Goal: Information Seeking & Learning: Learn about a topic

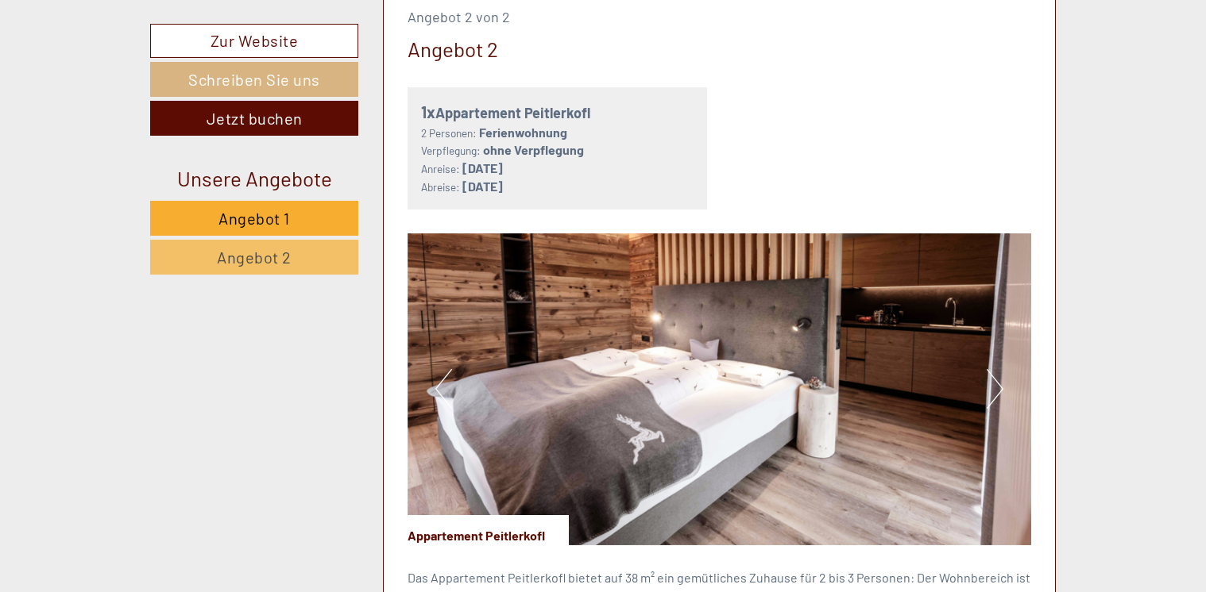
scroll to position [2077, 0]
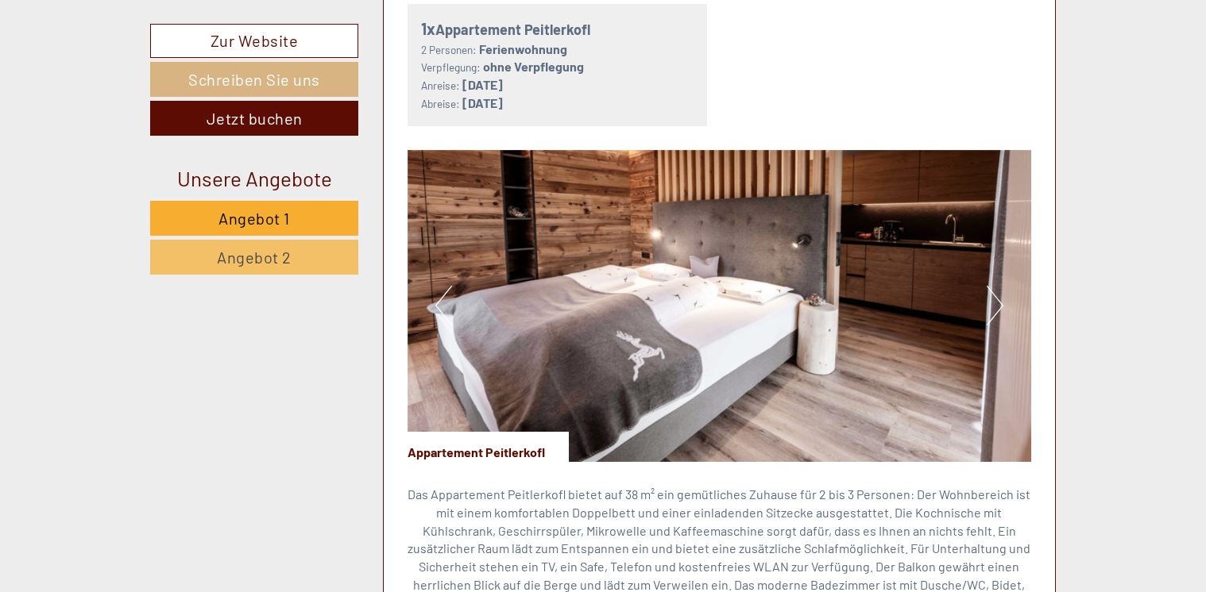
click at [1001, 303] on button "Next" at bounding box center [994, 306] width 17 height 40
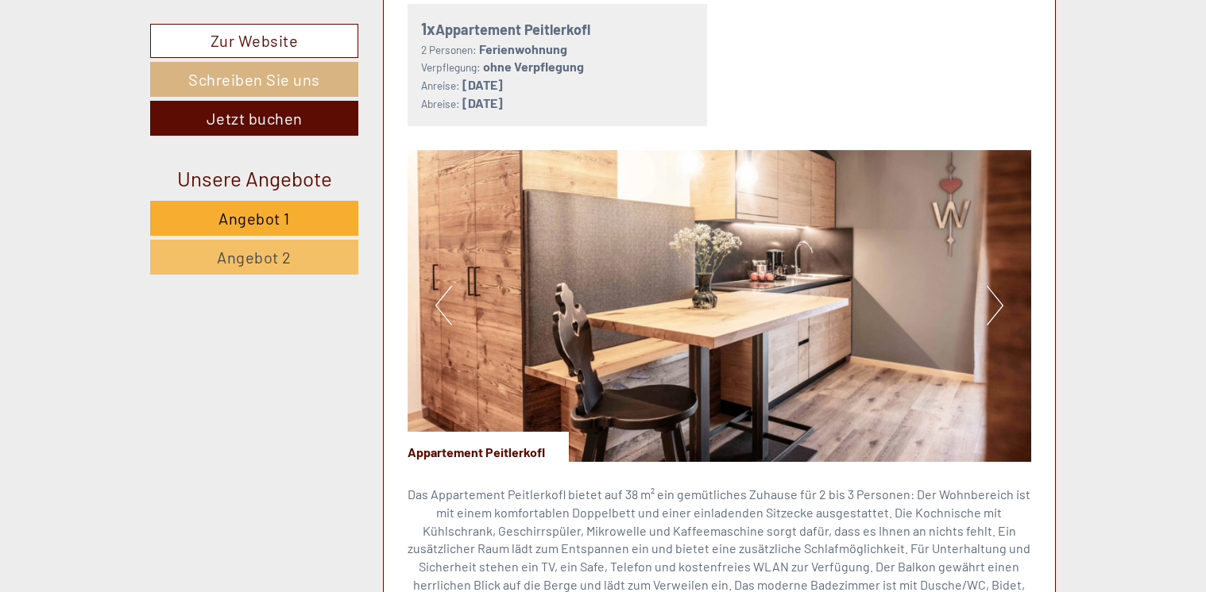
click at [1001, 303] on button "Next" at bounding box center [994, 306] width 17 height 40
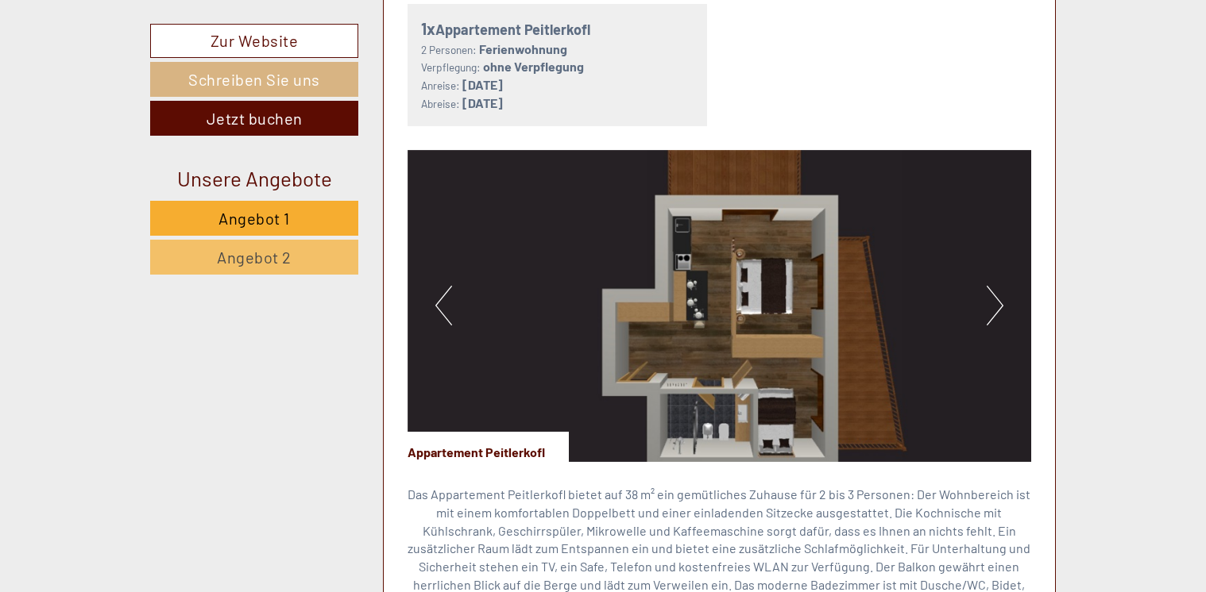
click at [1001, 303] on button "Next" at bounding box center [994, 306] width 17 height 40
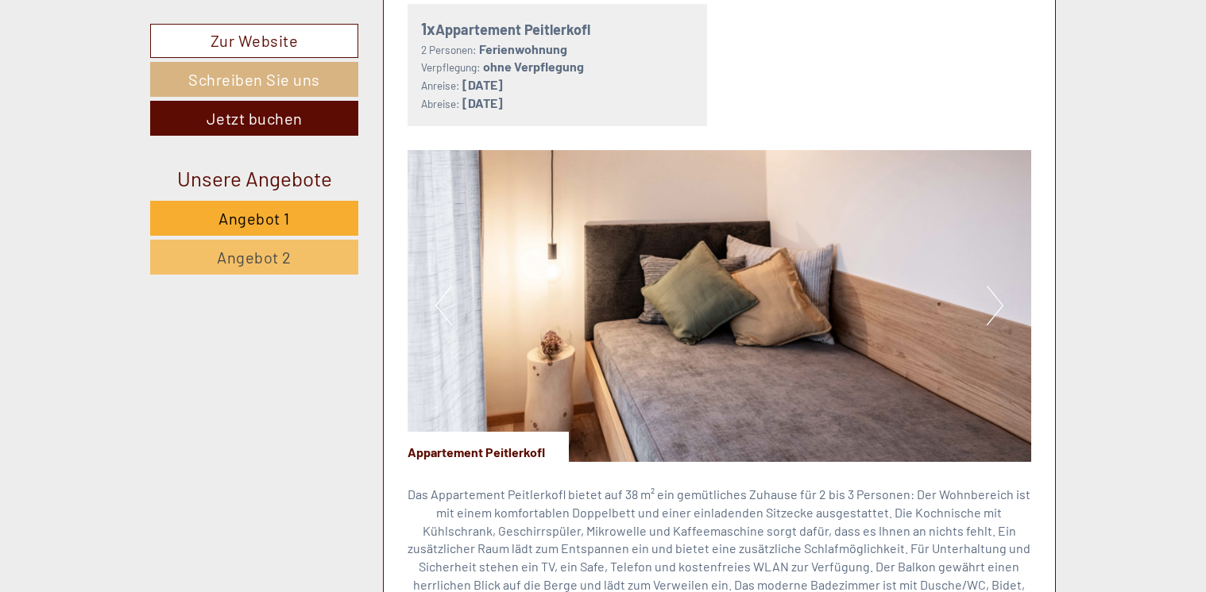
click at [1001, 303] on button "Next" at bounding box center [994, 306] width 17 height 40
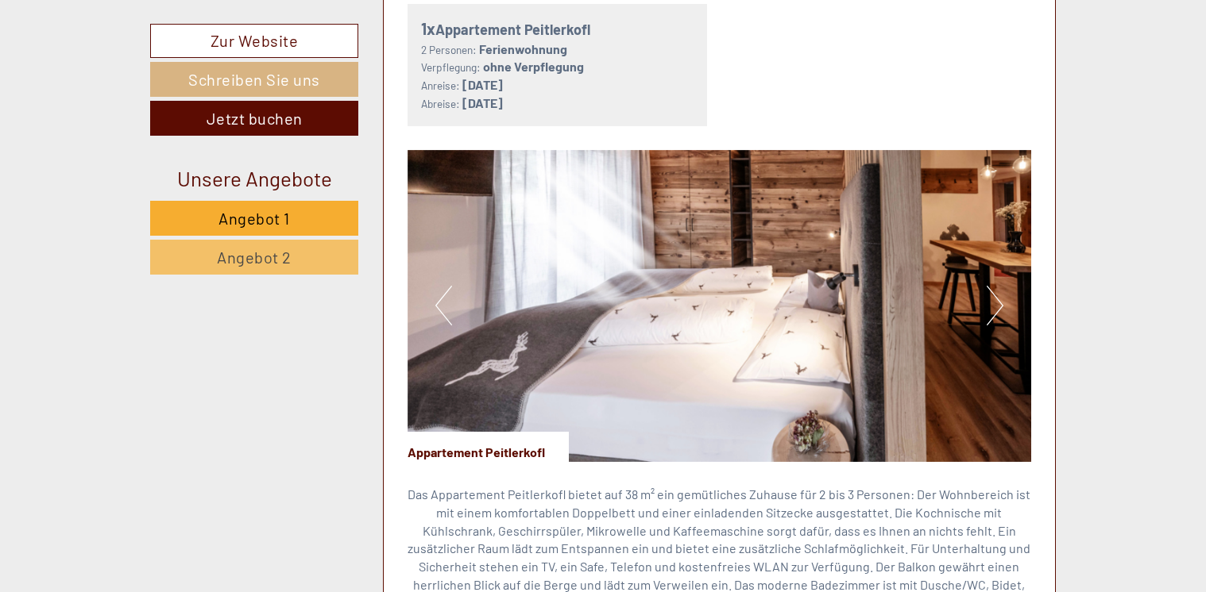
click at [1001, 303] on button "Next" at bounding box center [994, 306] width 17 height 40
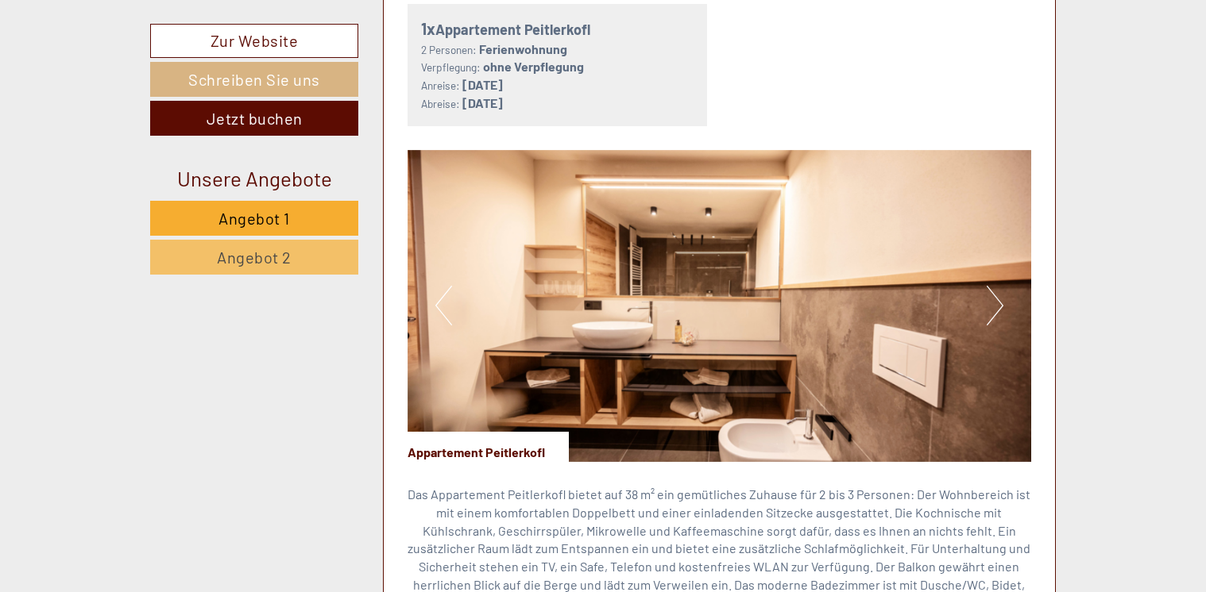
click at [1001, 303] on button "Next" at bounding box center [994, 306] width 17 height 40
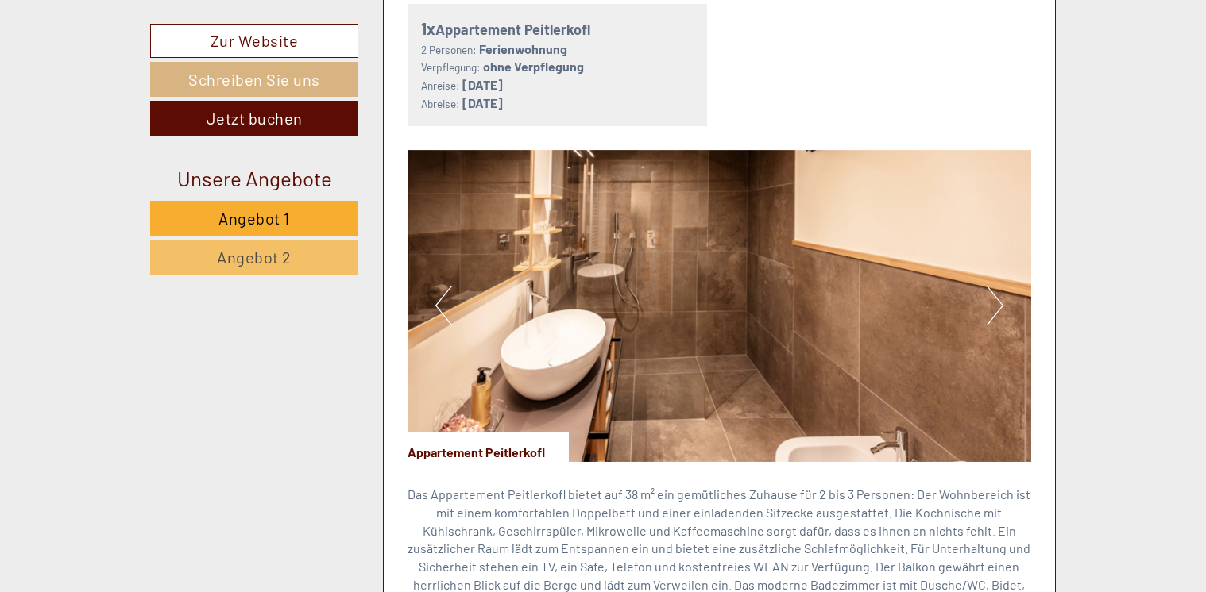
scroll to position [1547, 0]
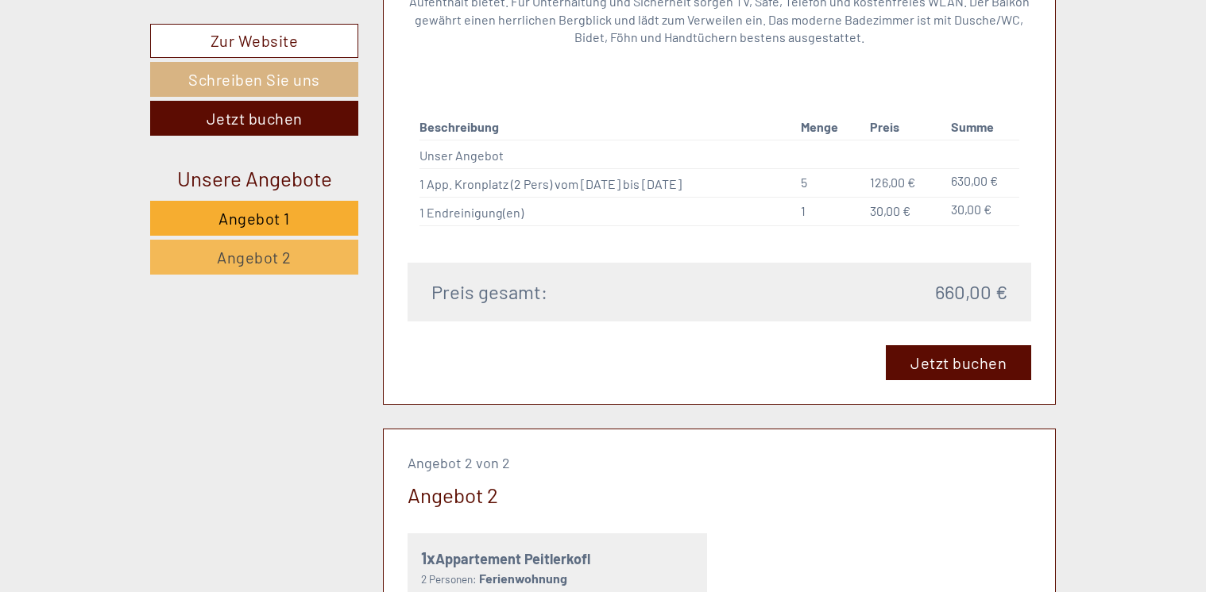
click at [232, 262] on span "Angebot 2" at bounding box center [254, 257] width 75 height 19
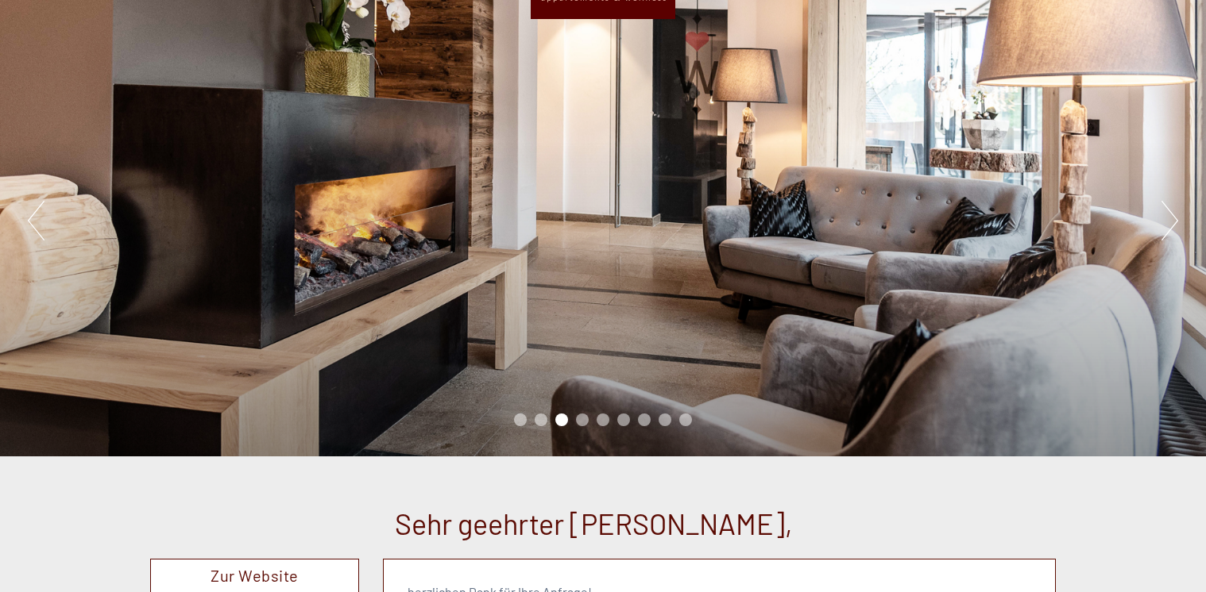
scroll to position [0, 0]
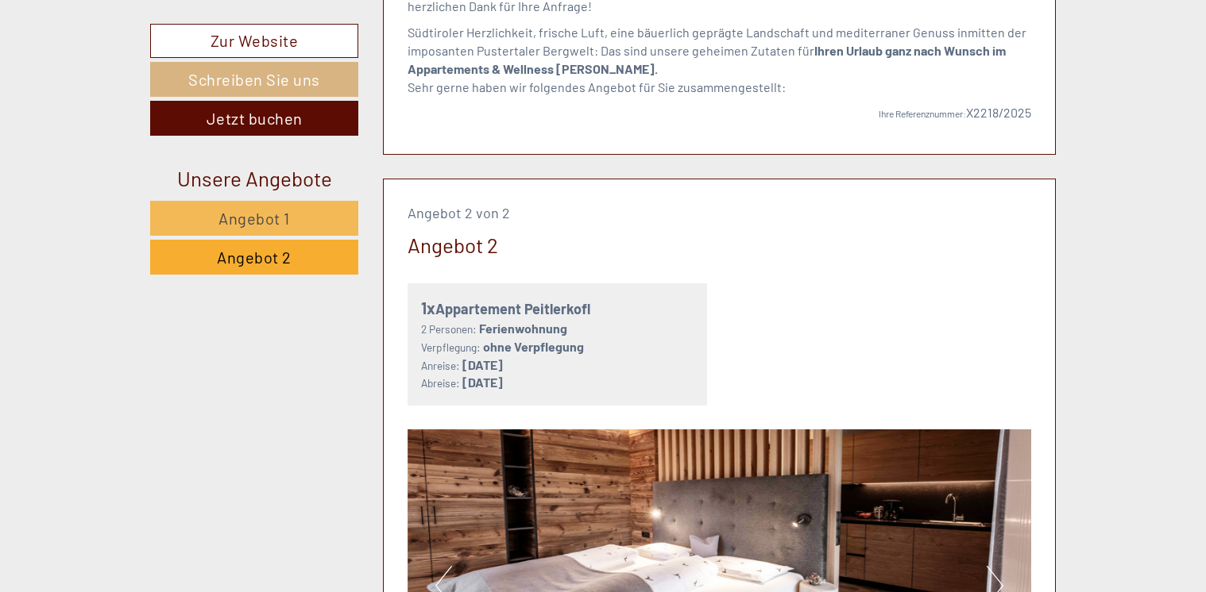
click at [253, 225] on span "Angebot 1" at bounding box center [253, 218] width 71 height 19
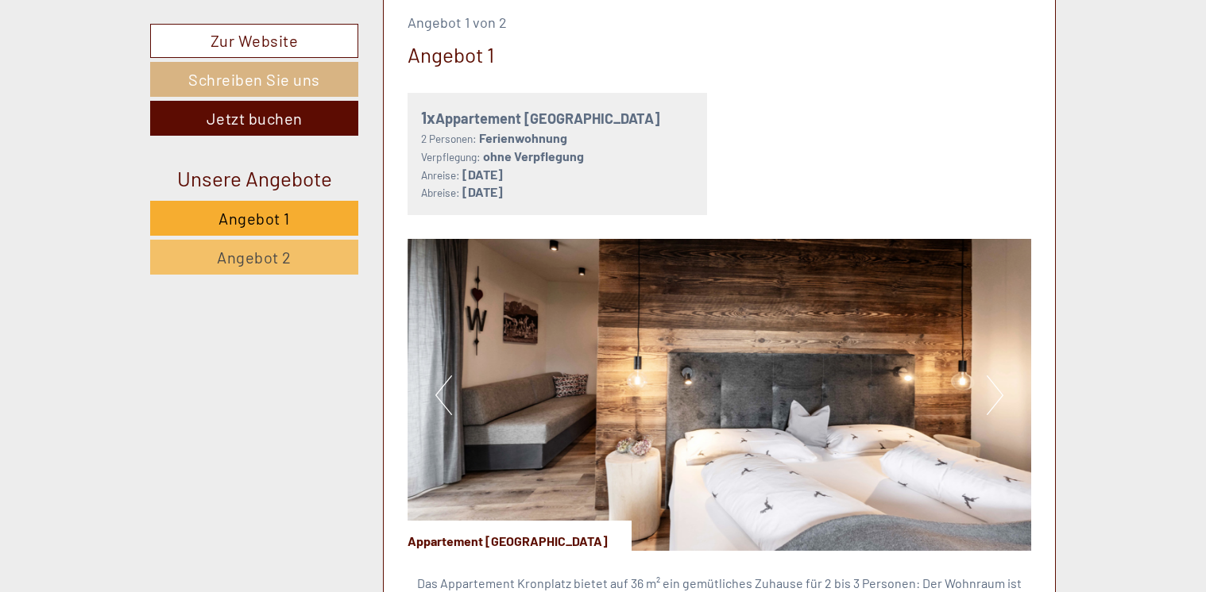
scroll to position [975, 0]
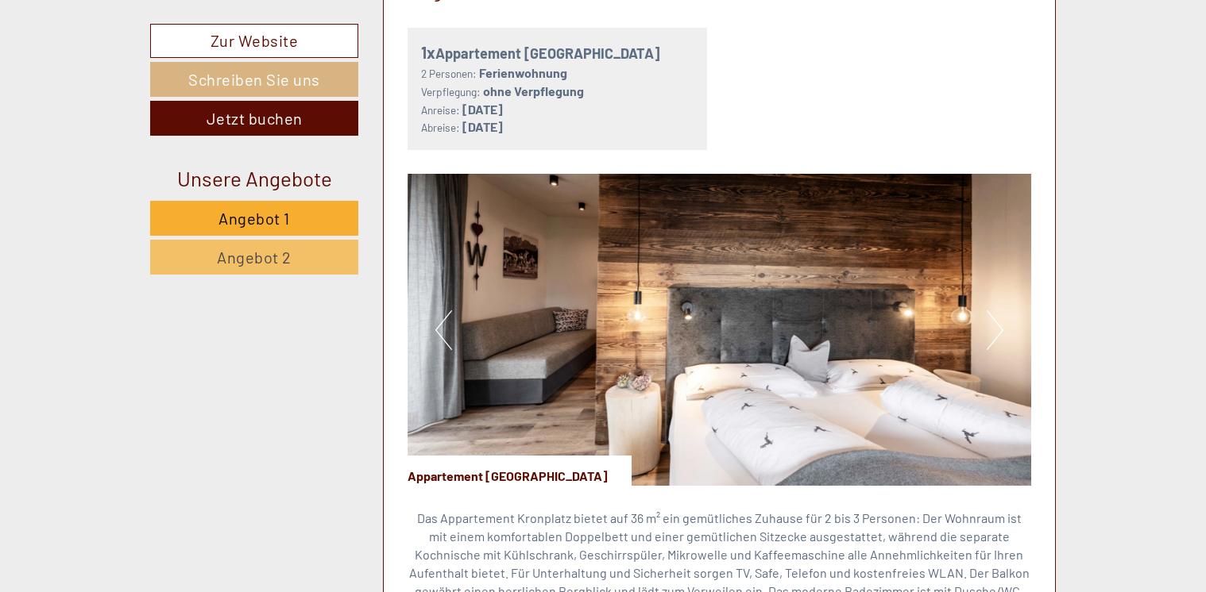
click at [297, 267] on link "Angebot 2" at bounding box center [254, 257] width 208 height 35
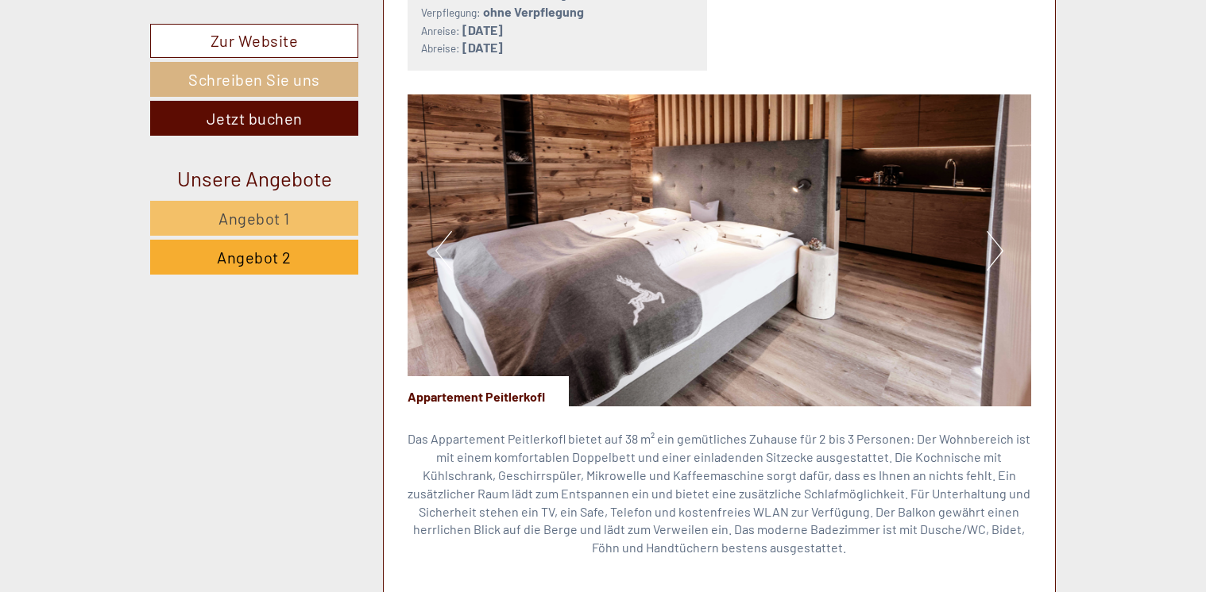
scroll to position [1055, 0]
click at [998, 243] on button "Next" at bounding box center [994, 251] width 17 height 40
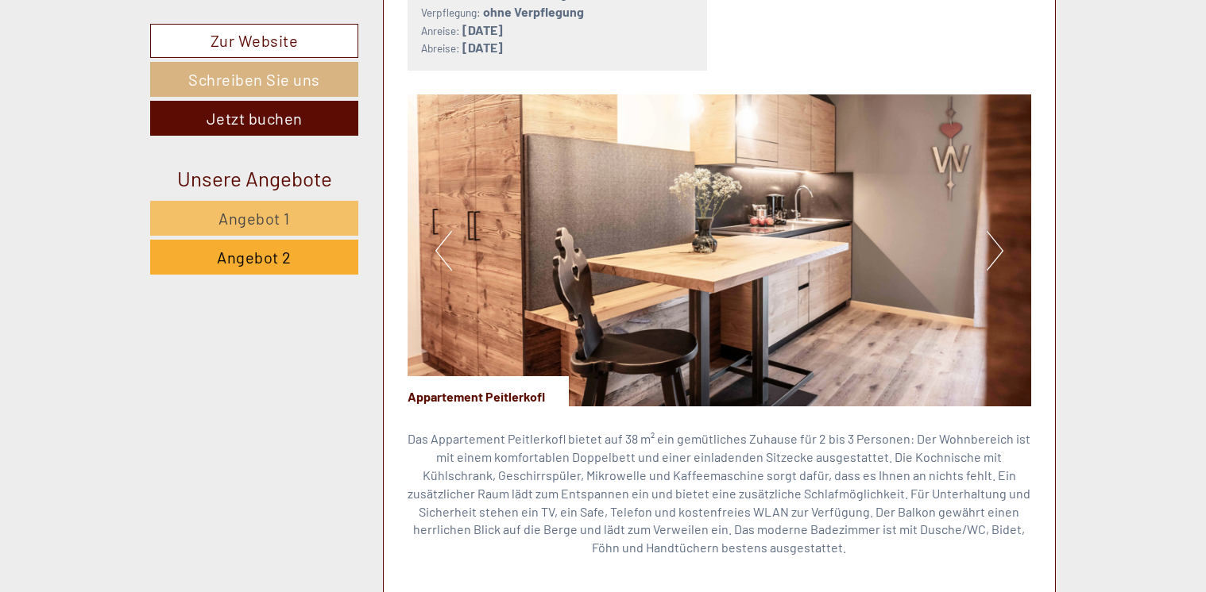
click at [1002, 247] on button "Next" at bounding box center [994, 251] width 17 height 40
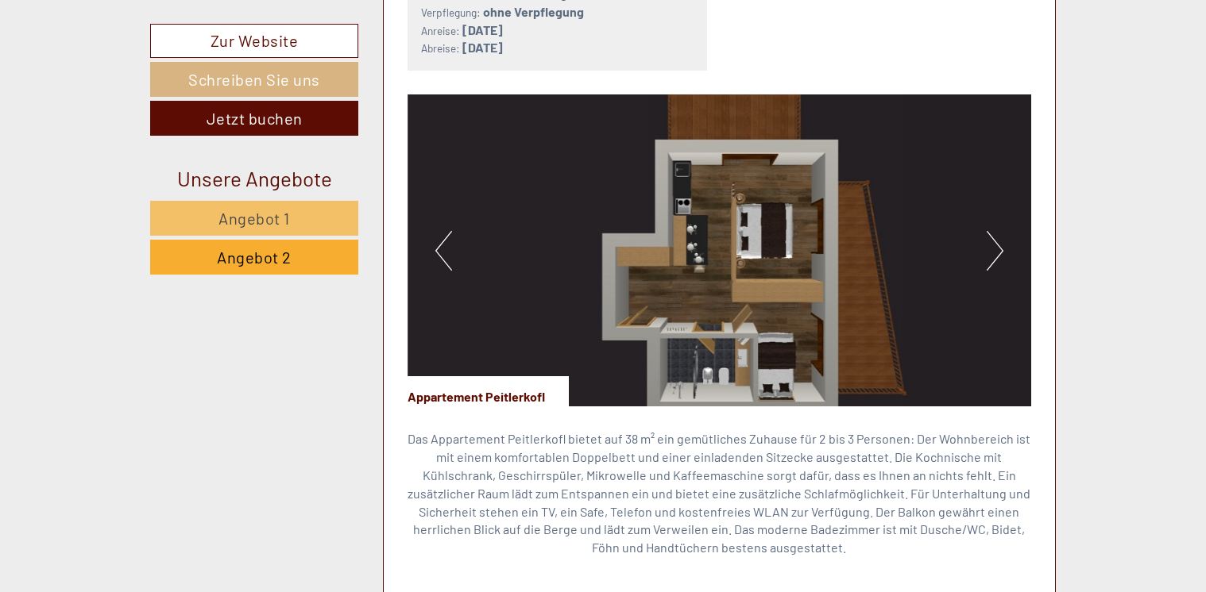
click at [992, 251] on button "Next" at bounding box center [994, 251] width 17 height 40
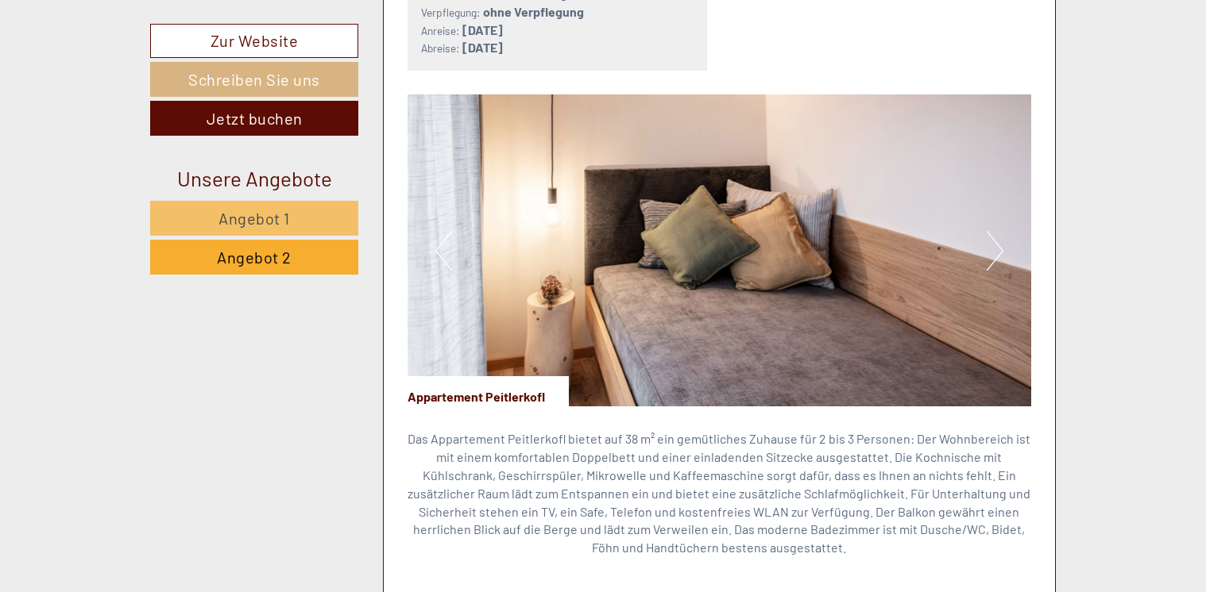
click at [998, 254] on button "Next" at bounding box center [994, 251] width 17 height 40
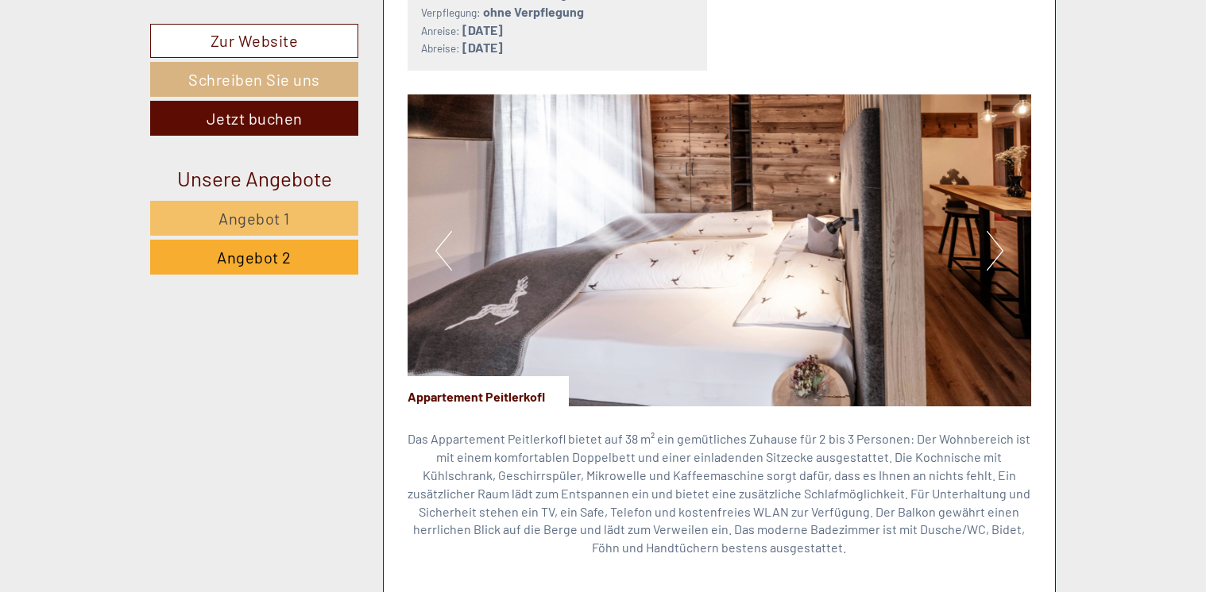
click at [996, 256] on button "Next" at bounding box center [994, 251] width 17 height 40
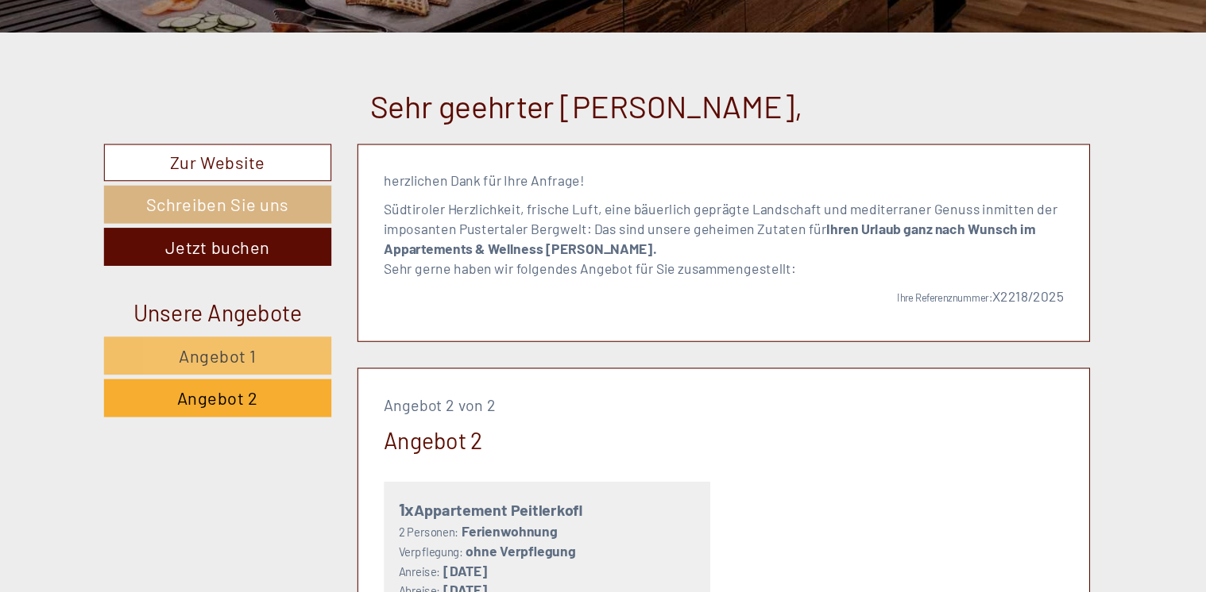
scroll to position [530, 0]
